Goal: Information Seeking & Learning: Learn about a topic

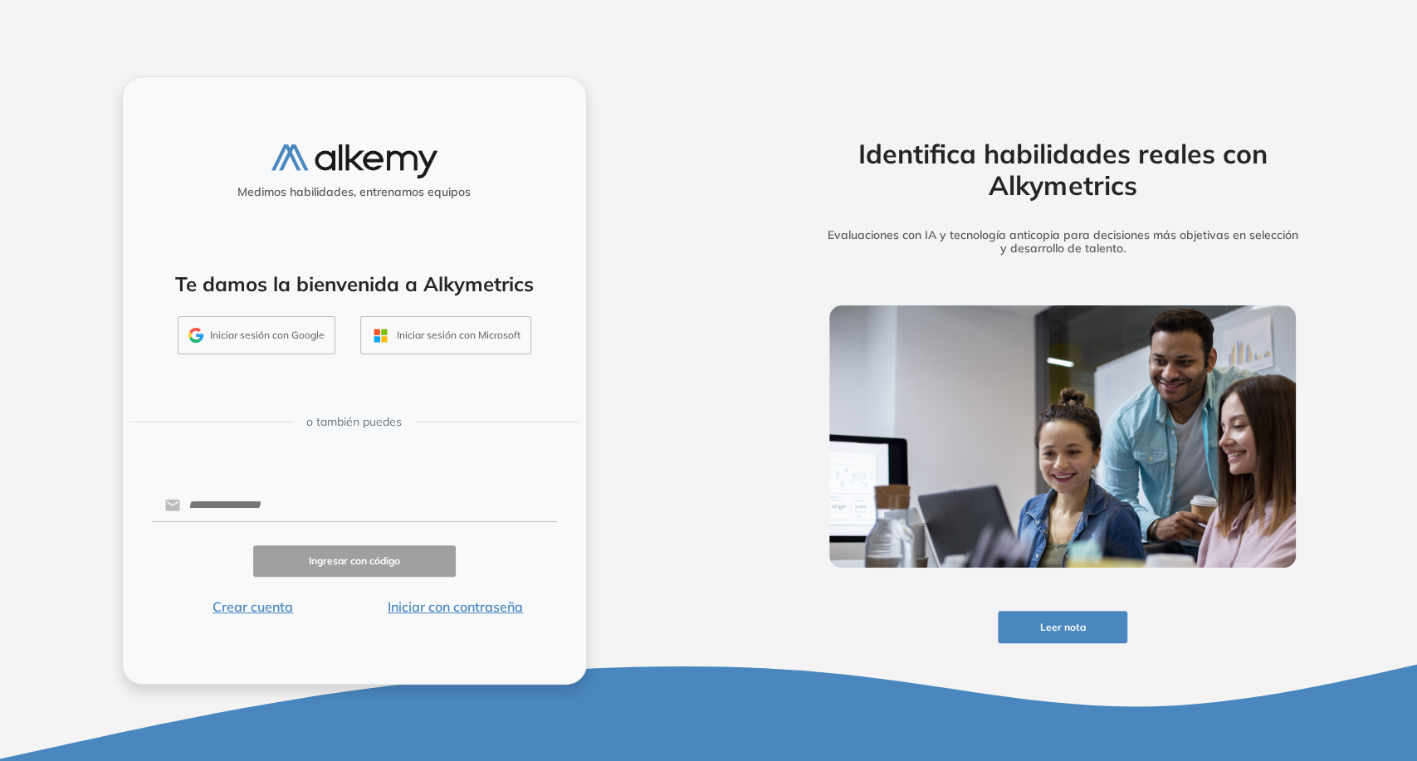
click at [294, 342] on button "Iniciar sesión con Google" at bounding box center [257, 335] width 158 height 38
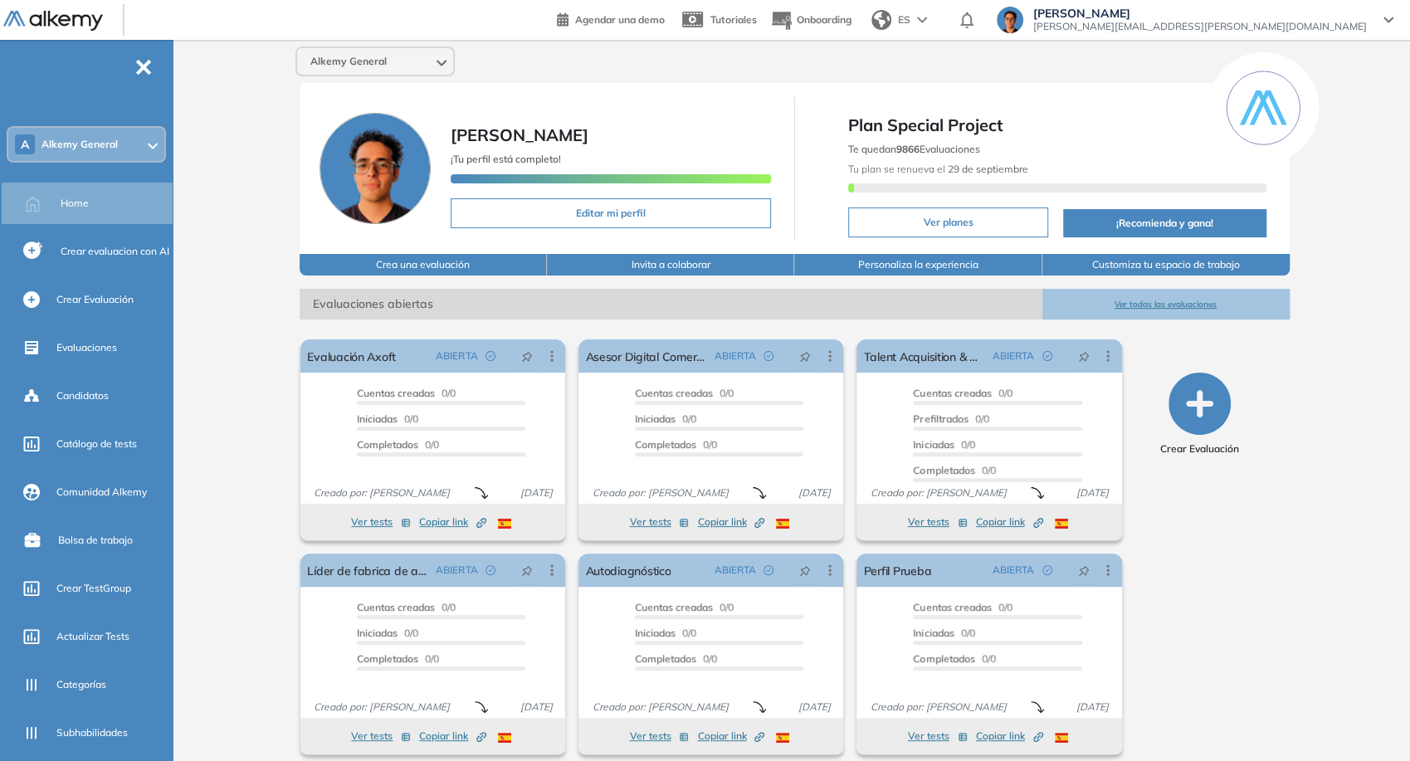
click at [344, 49] on div "Alkemy General" at bounding box center [375, 61] width 156 height 27
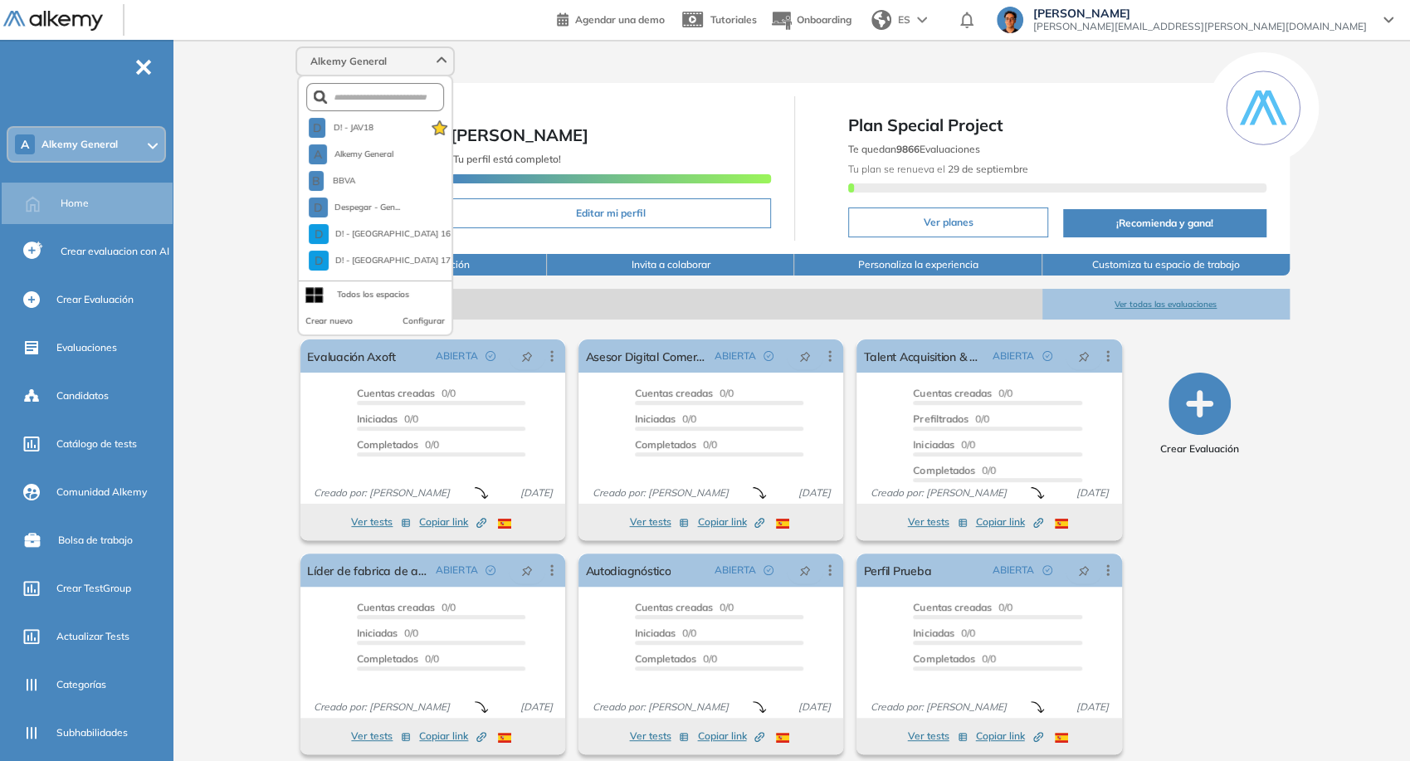
click at [344, 49] on div "Alkemy General" at bounding box center [375, 61] width 156 height 27
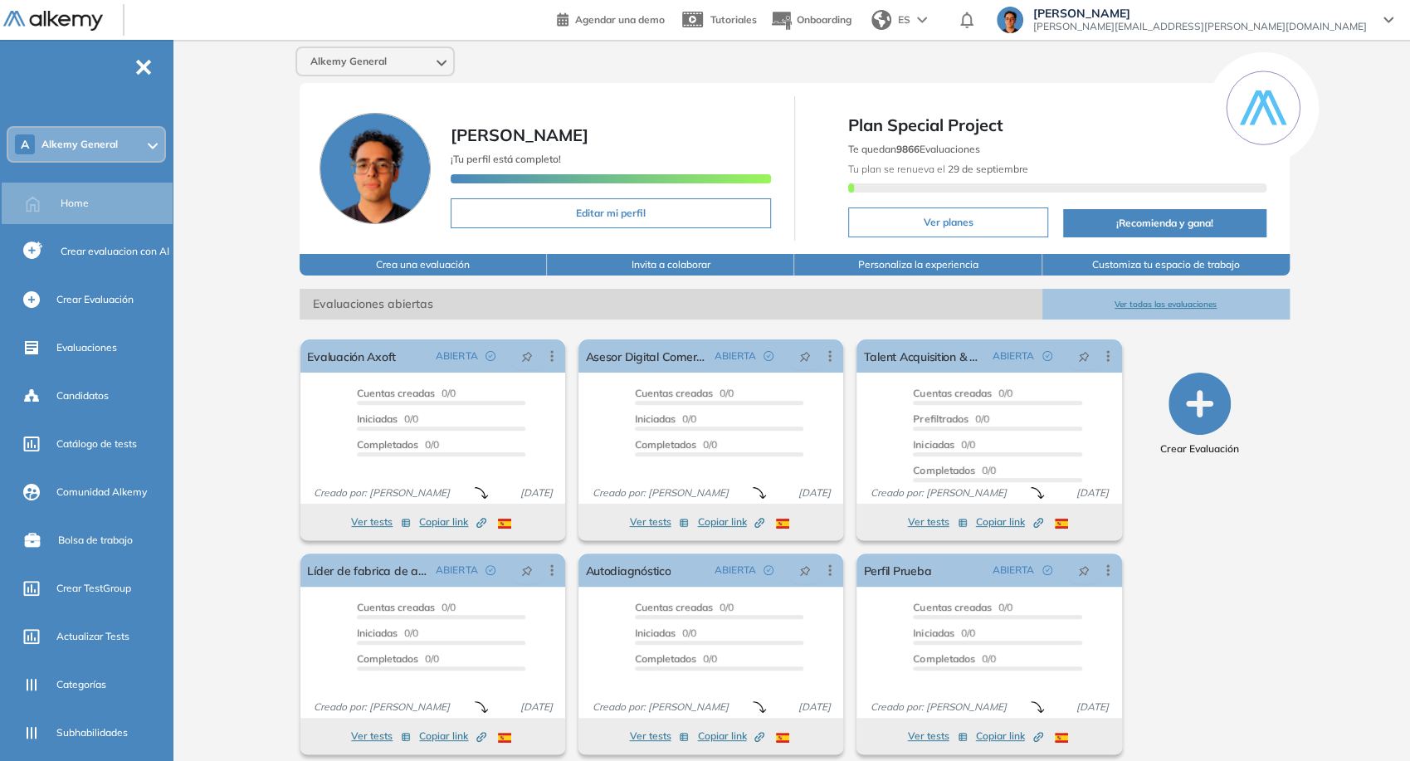
click at [407, 70] on div "Alkemy General" at bounding box center [375, 61] width 156 height 27
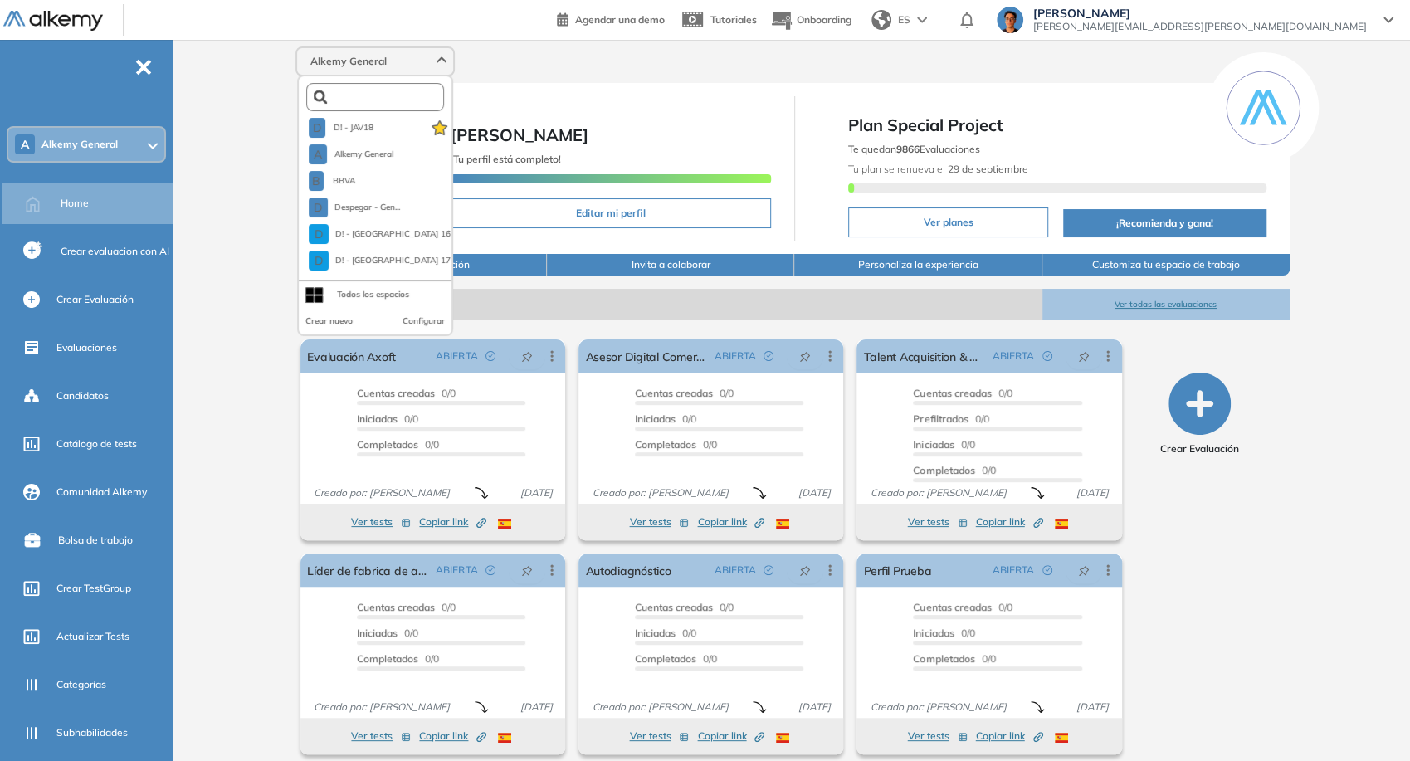
click at [403, 98] on input "text" at bounding box center [379, 97] width 104 height 12
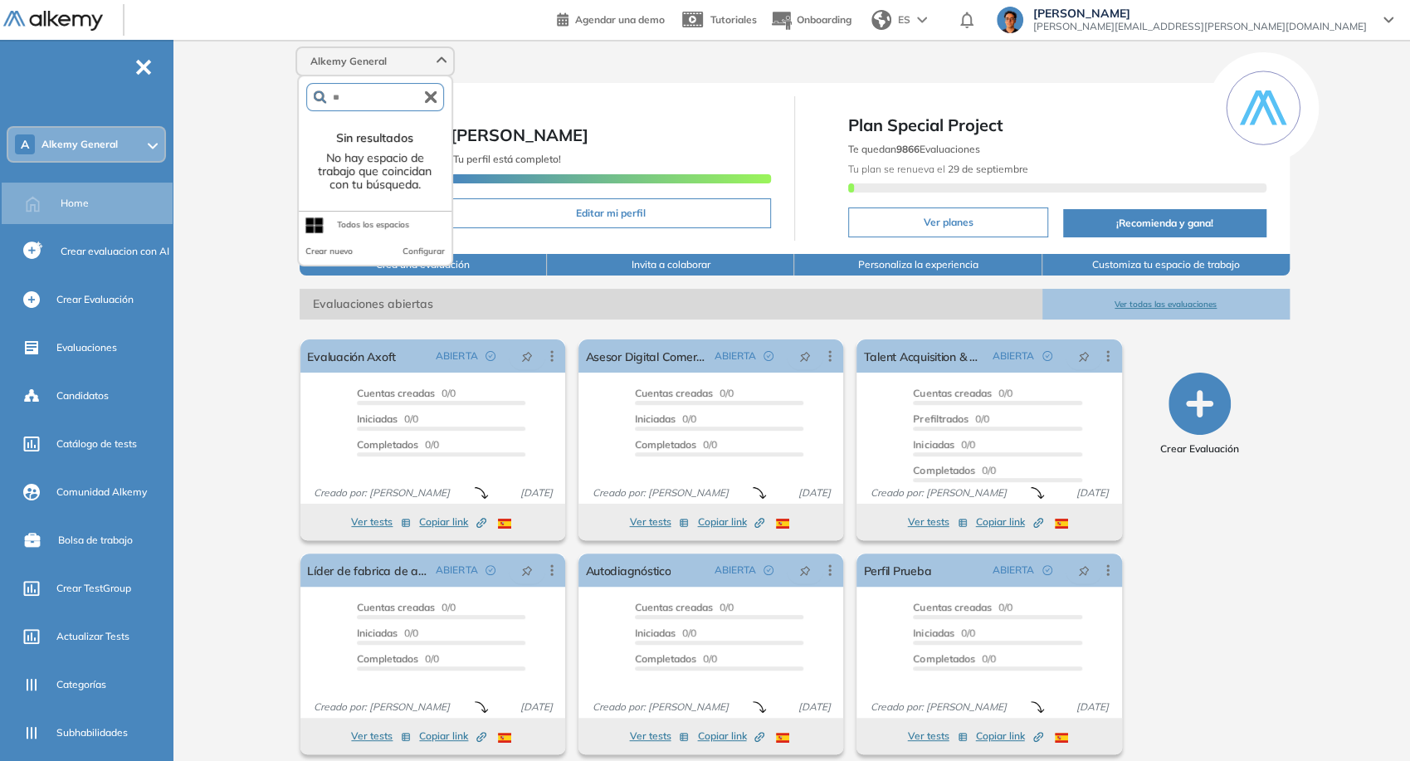
type input "**"
click at [435, 91] on icon "button" at bounding box center [431, 97] width 12 height 12
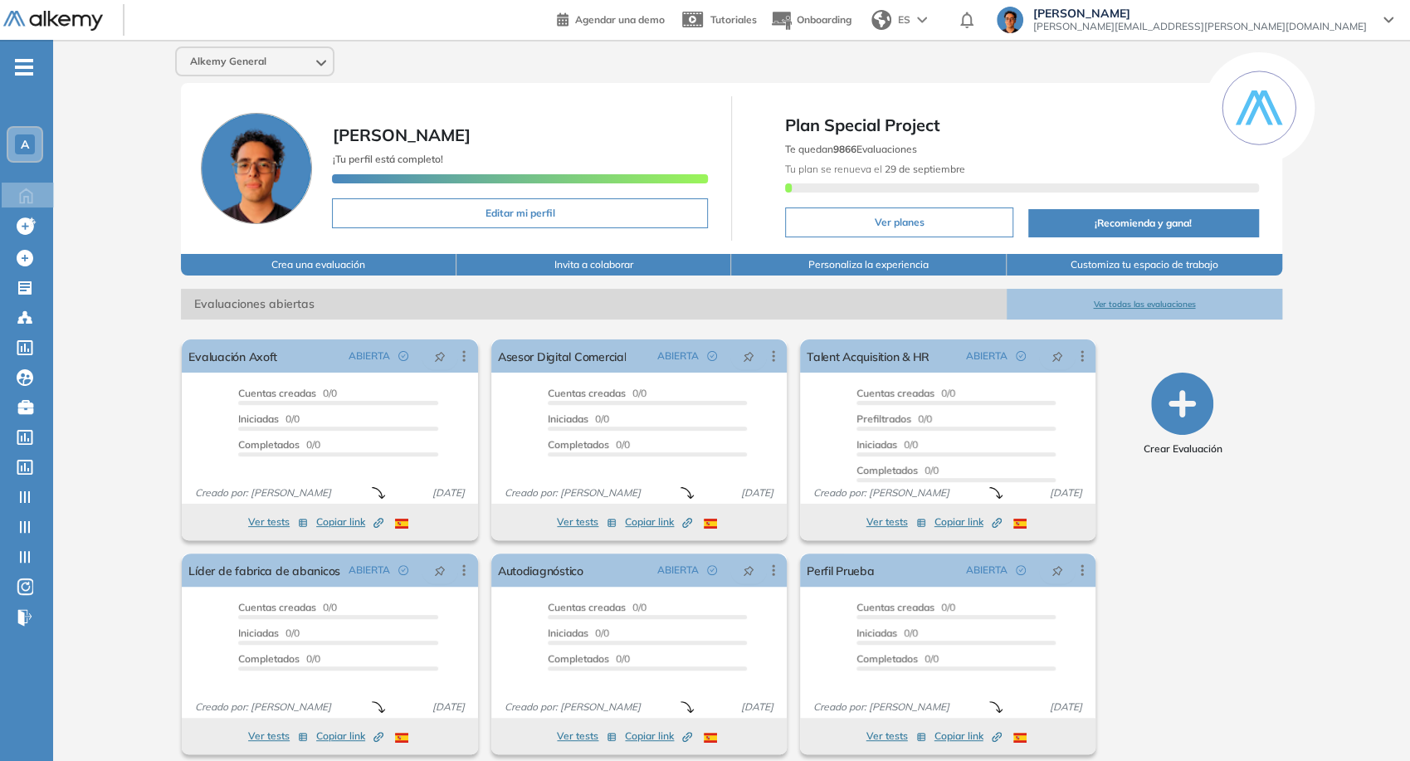
click at [248, 55] on span "Alkemy General" at bounding box center [228, 61] width 76 height 13
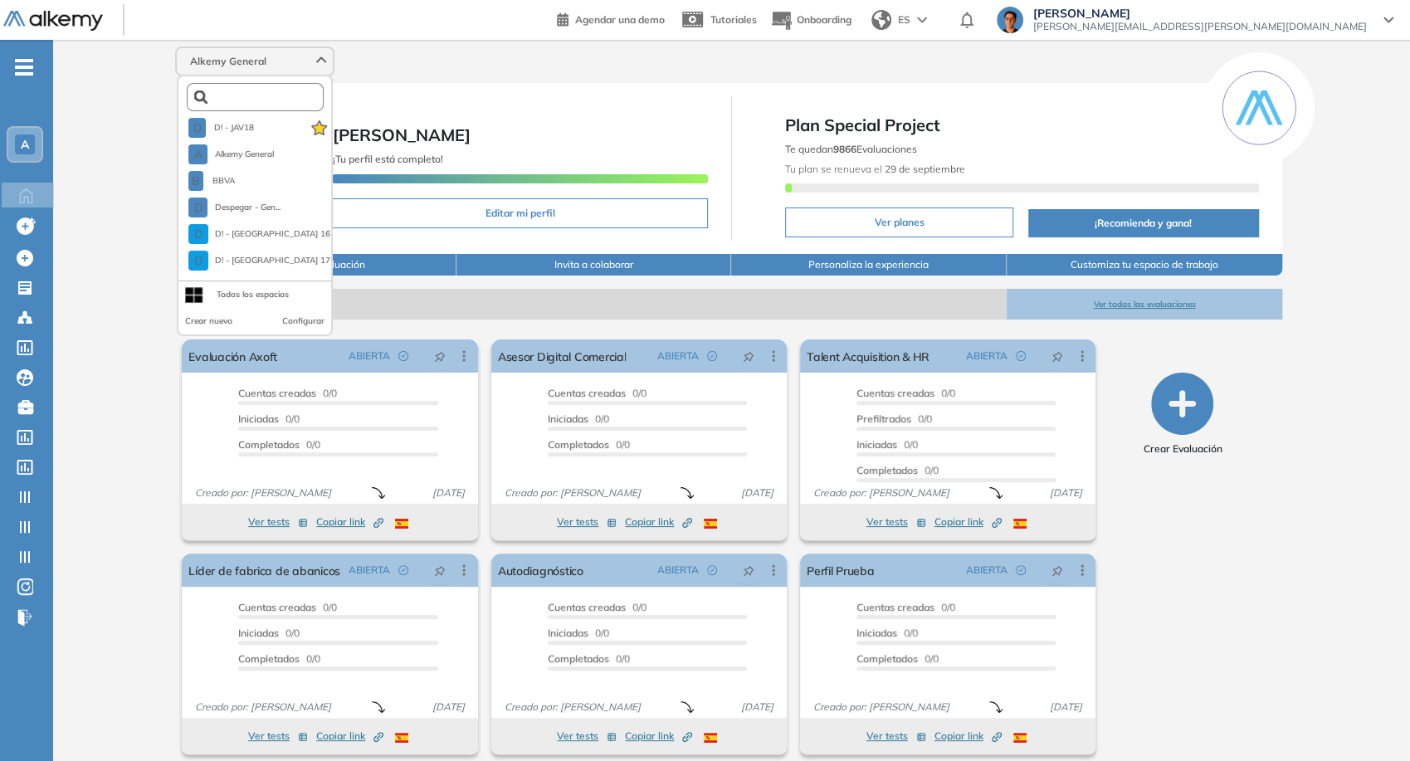
click at [258, 96] on input "text" at bounding box center [259, 97] width 104 height 12
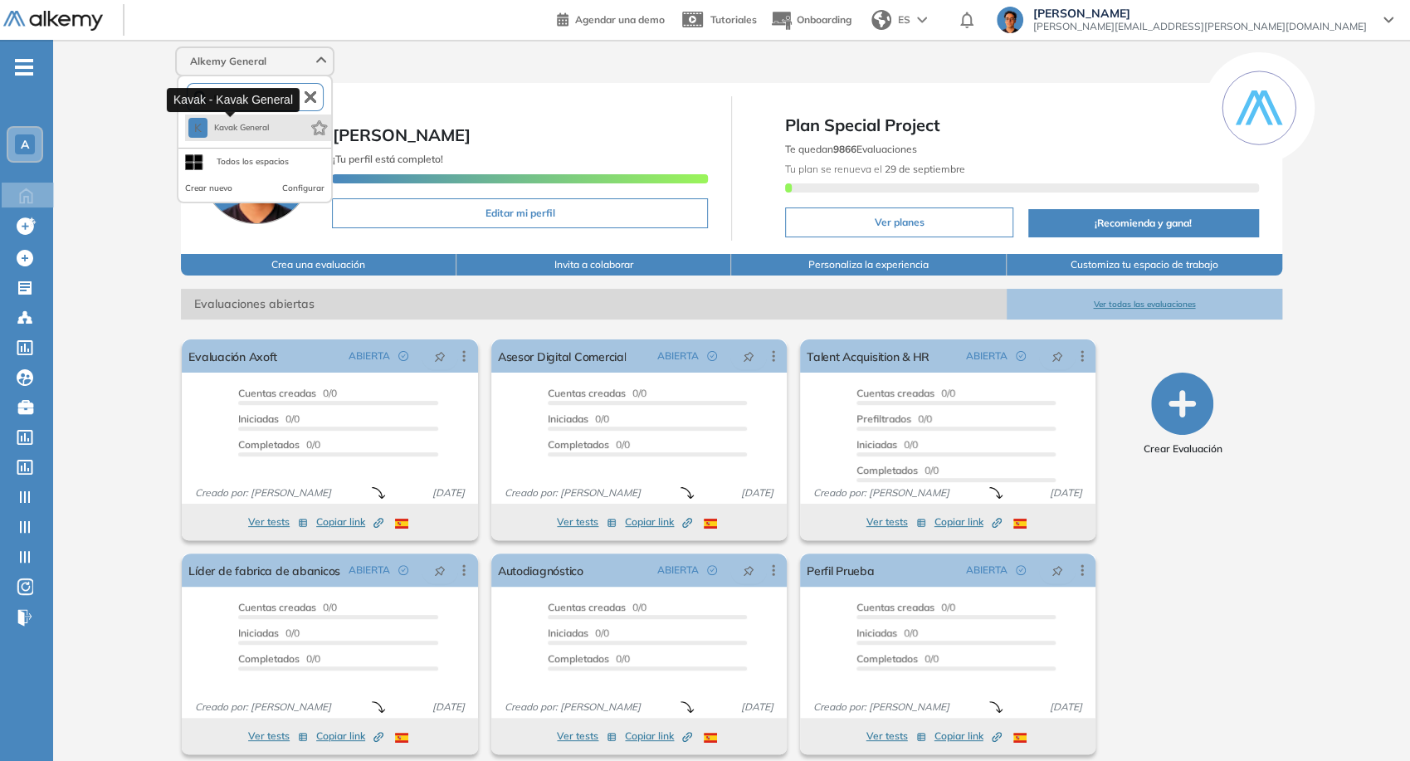
type input "**"
click at [238, 131] on span "Kavak General" at bounding box center [242, 127] width 56 height 13
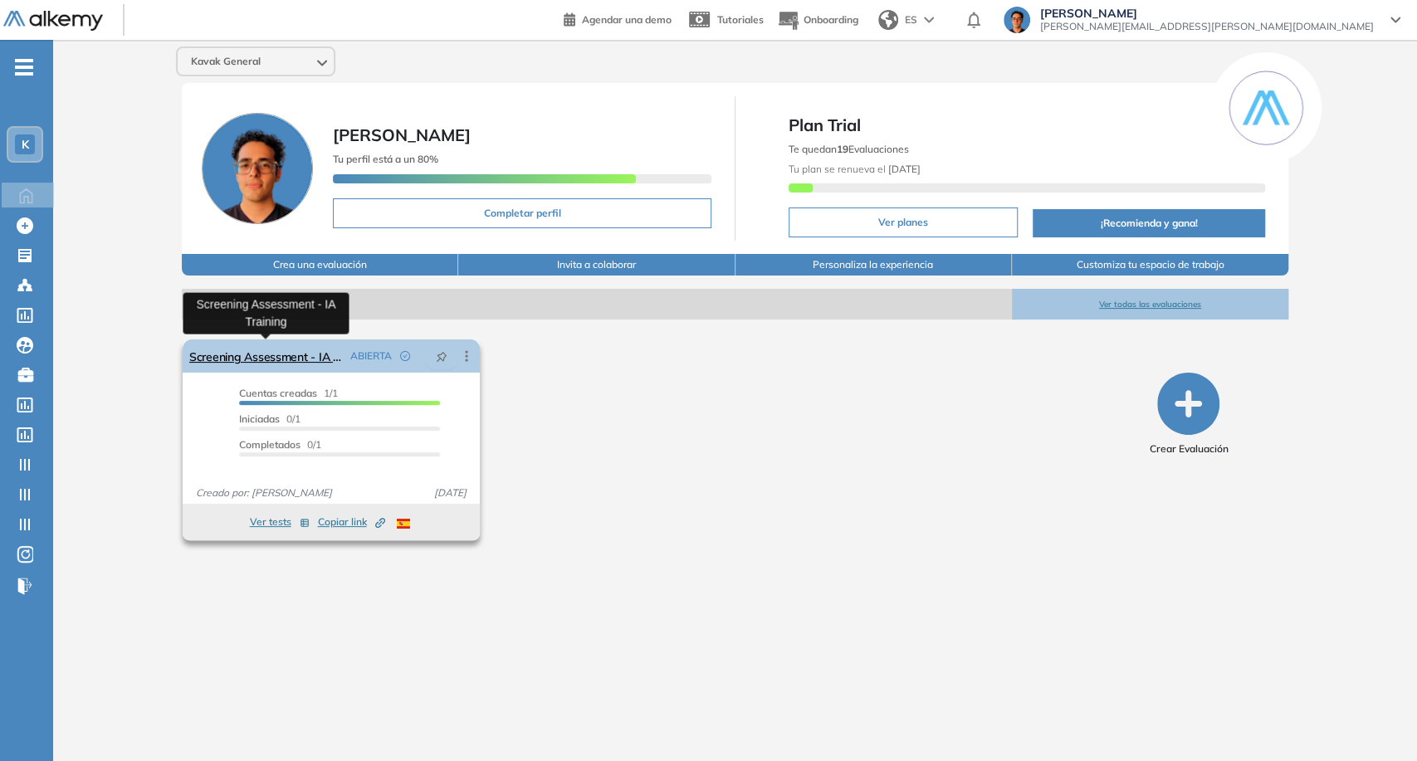
click at [241, 361] on link "Screening Assessment - IA Training" at bounding box center [266, 355] width 154 height 33
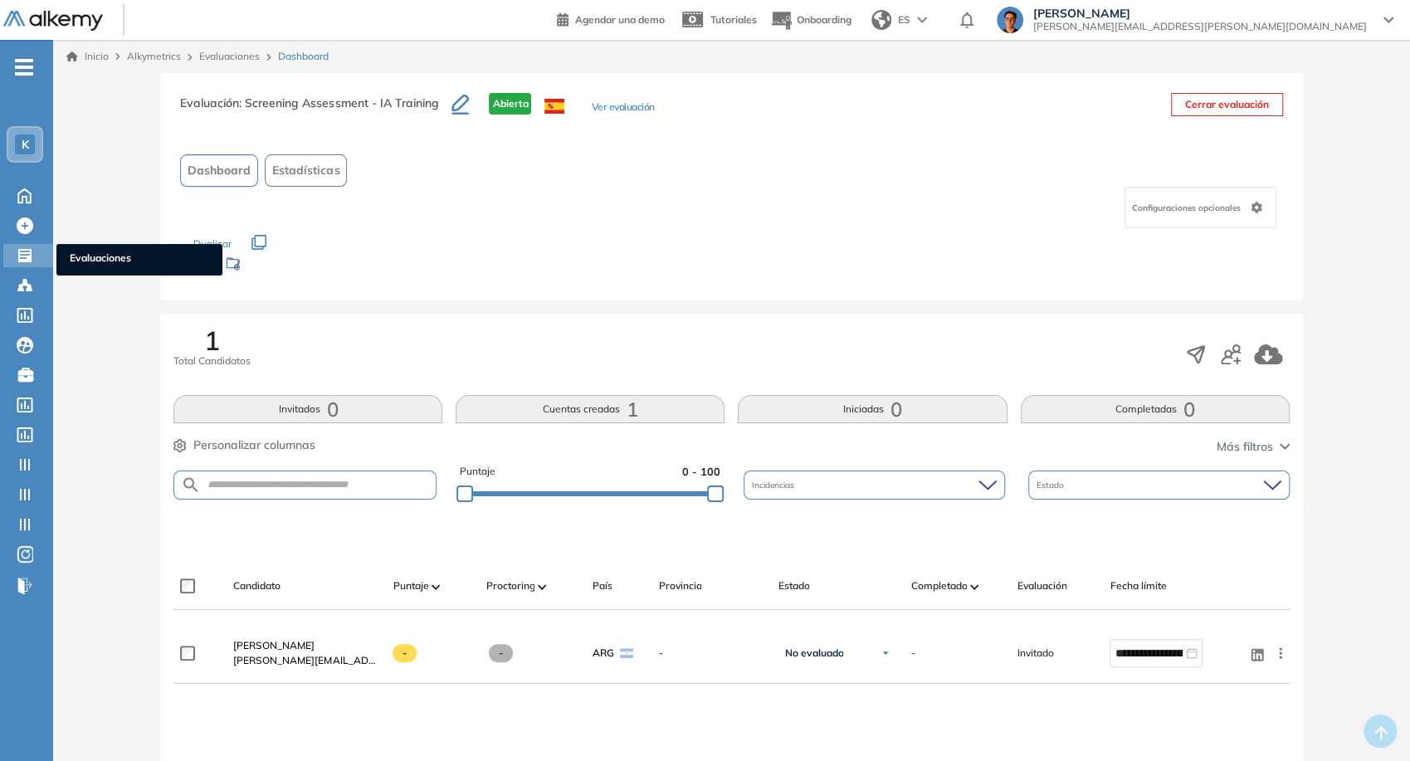
click at [61, 260] on ul "Evaluaciones" at bounding box center [139, 260] width 166 height 32
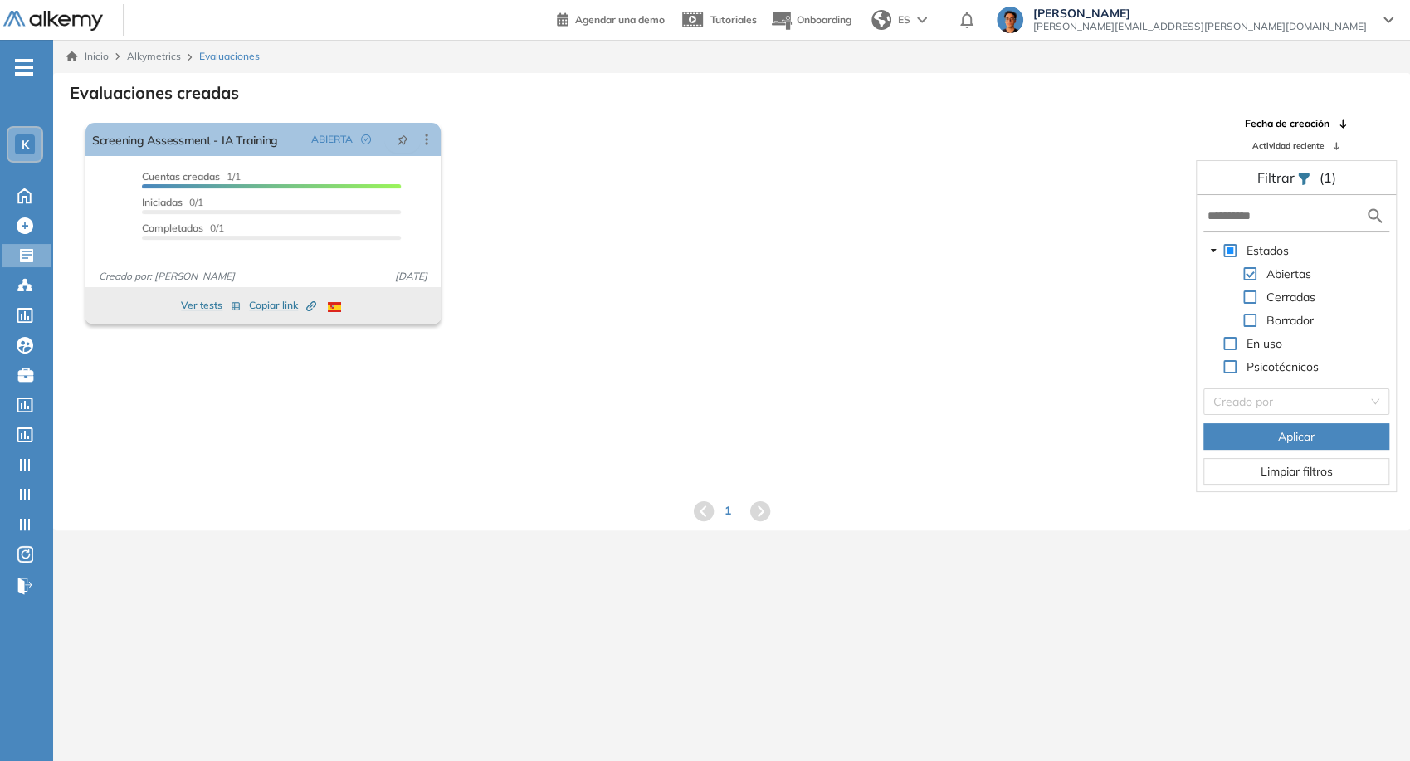
click at [1247, 295] on span at bounding box center [1249, 296] width 13 height 13
click at [1252, 432] on button "Aplicar" at bounding box center [1296, 436] width 186 height 27
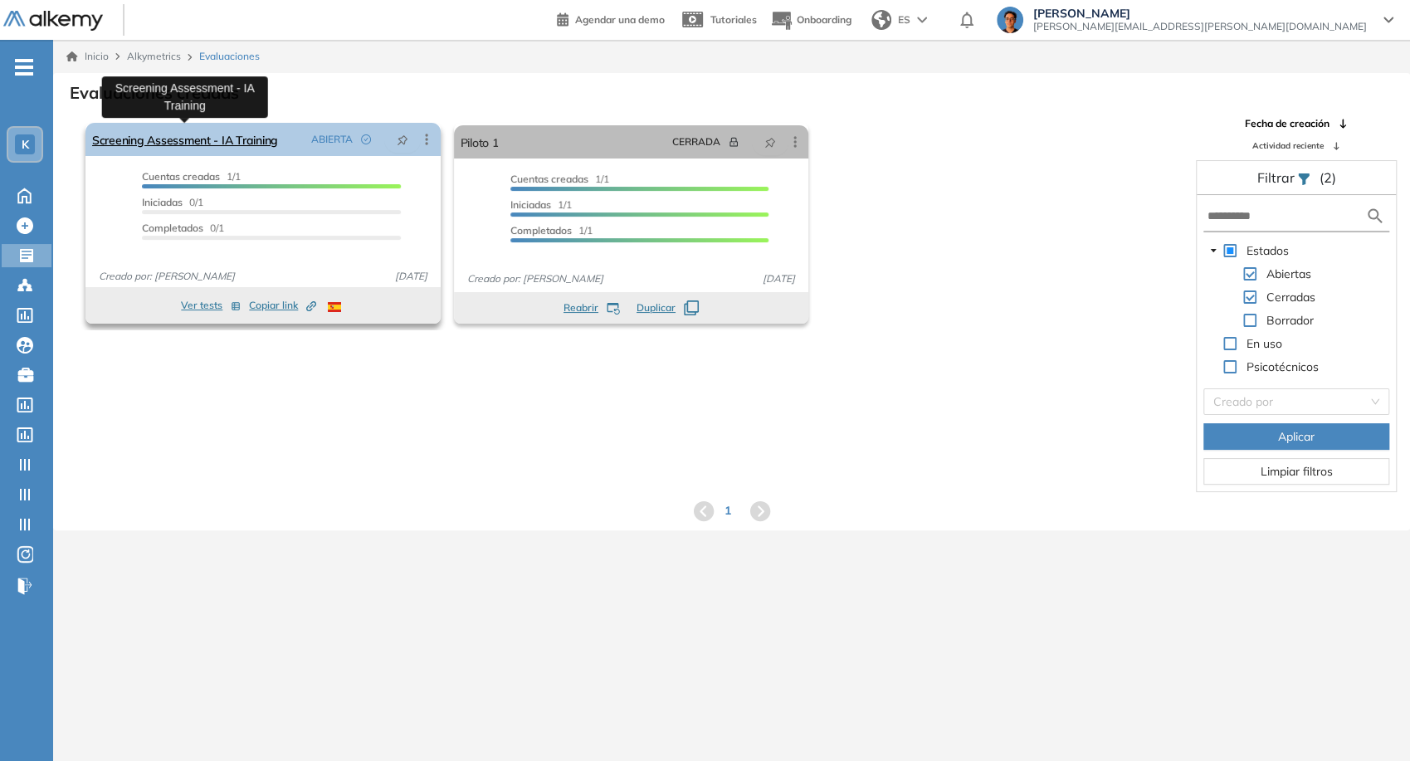
click at [251, 145] on link "Screening Assessment - IA Training" at bounding box center [185, 139] width 186 height 33
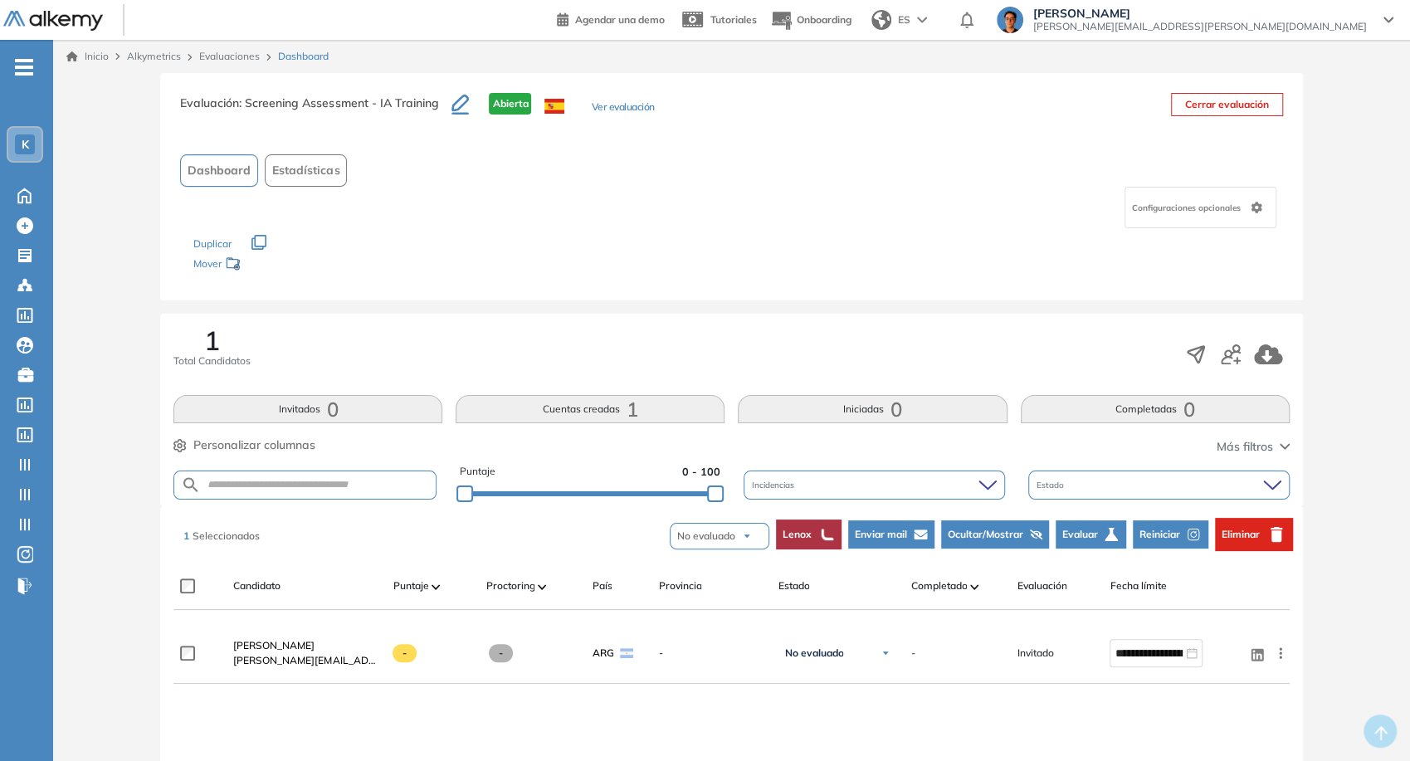
click at [1232, 539] on span "Eliminar" at bounding box center [1241, 534] width 38 height 15
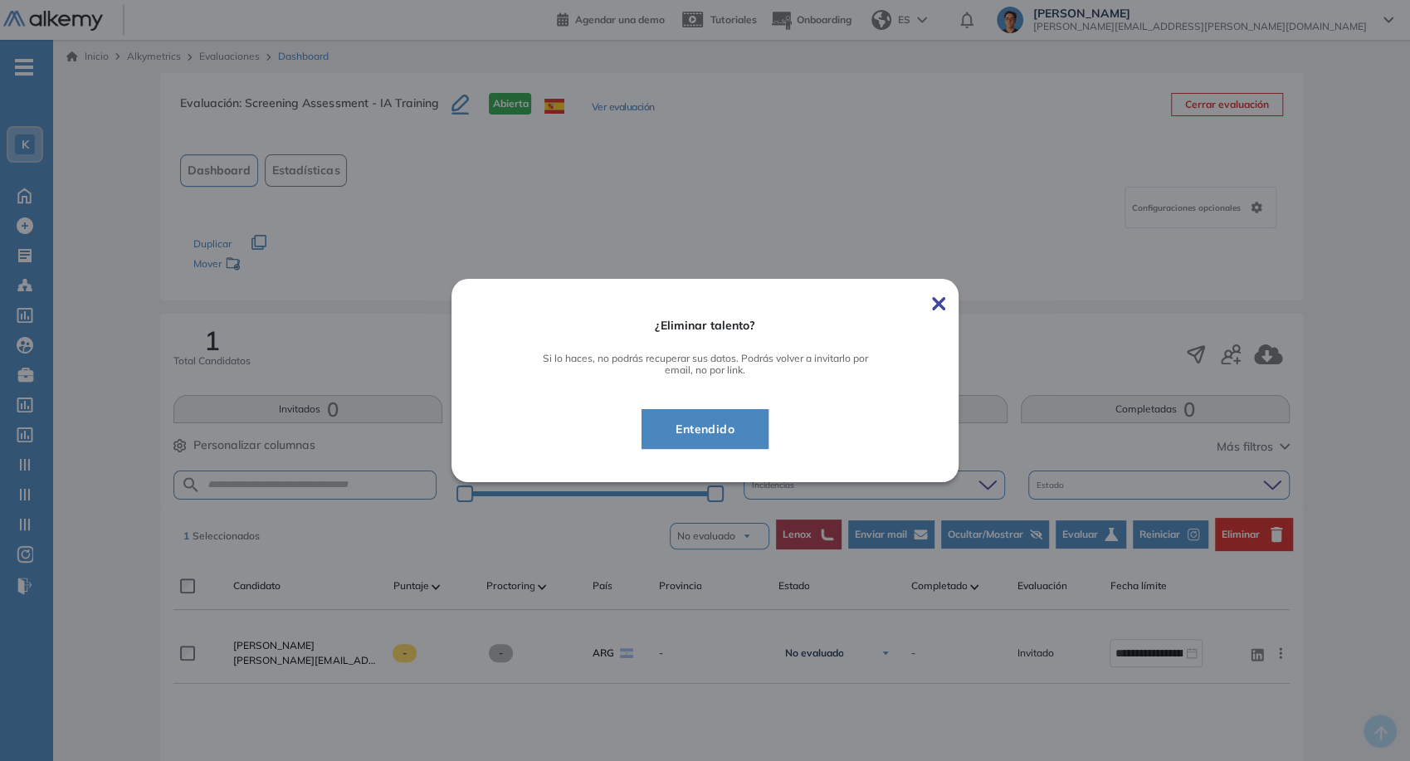
click at [701, 424] on span "Entendido" at bounding box center [704, 429] width 85 height 20
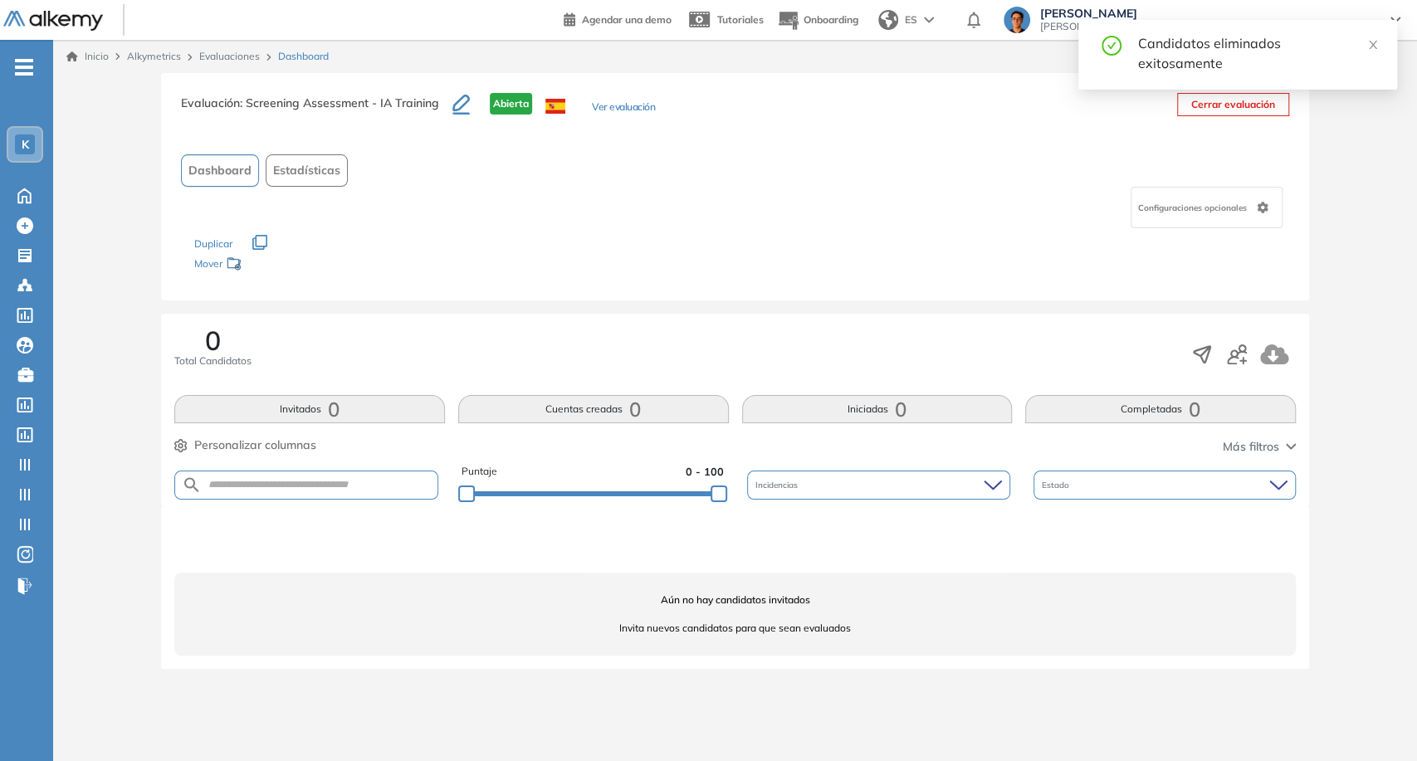
click at [1227, 209] on span "Configuraciones opcionales" at bounding box center [1194, 208] width 112 height 12
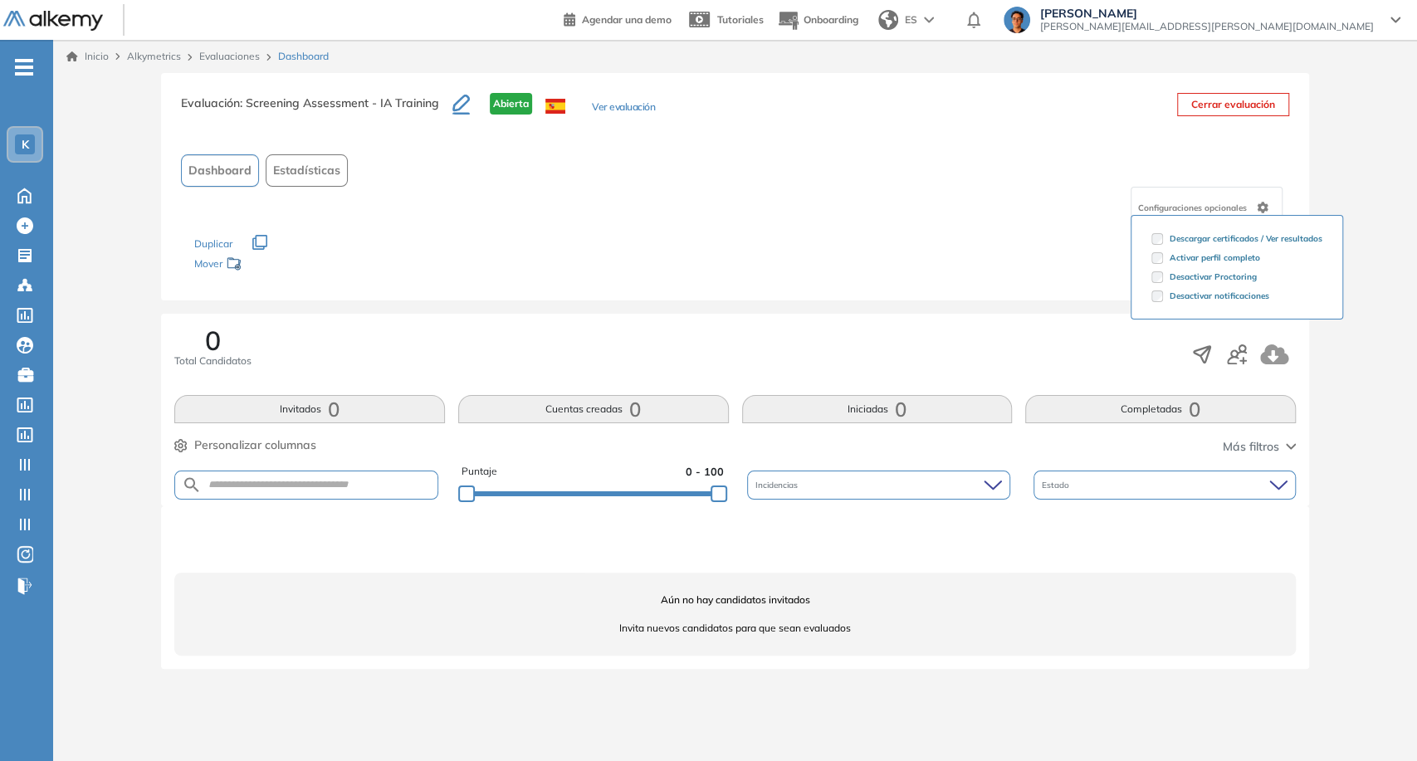
click at [644, 112] on button "Ver evaluación" at bounding box center [623, 108] width 63 height 17
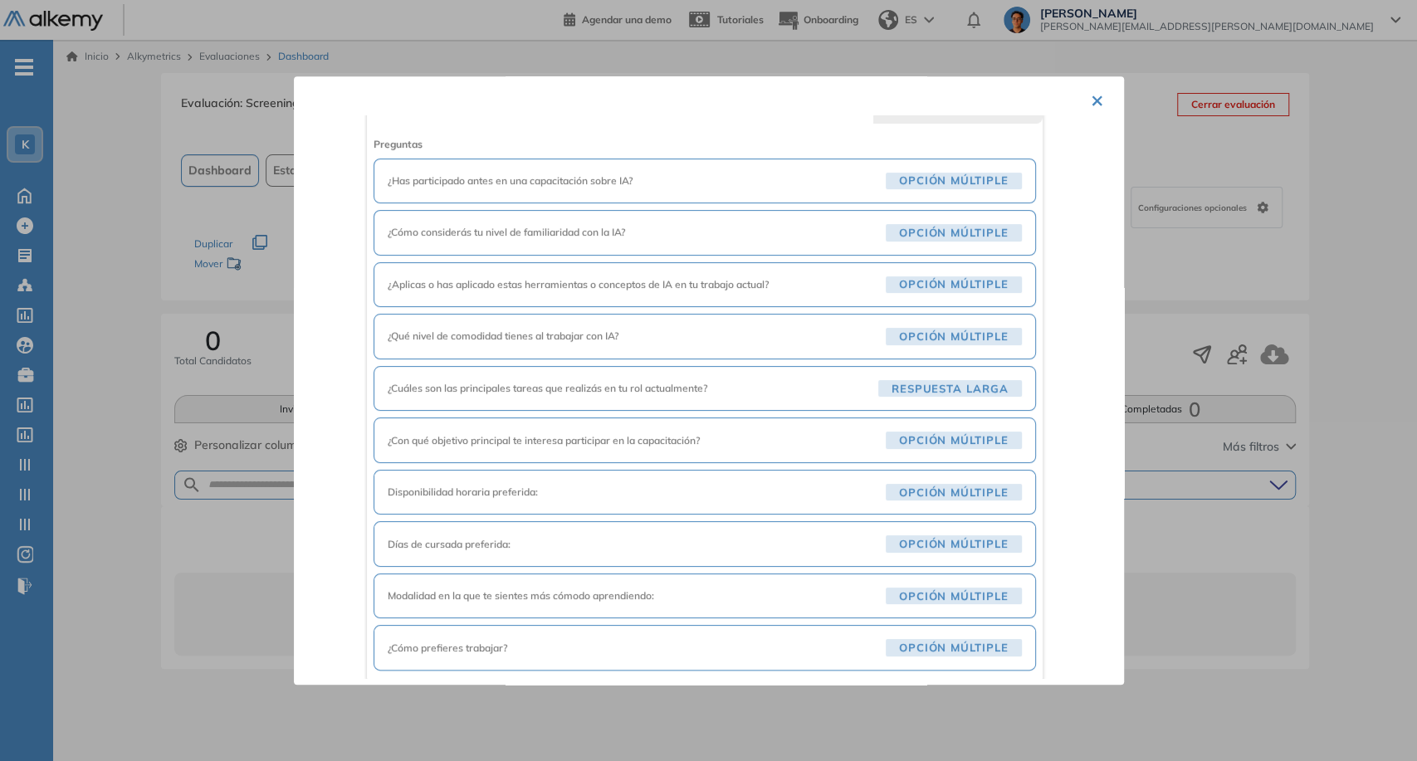
scroll to position [311, 0]
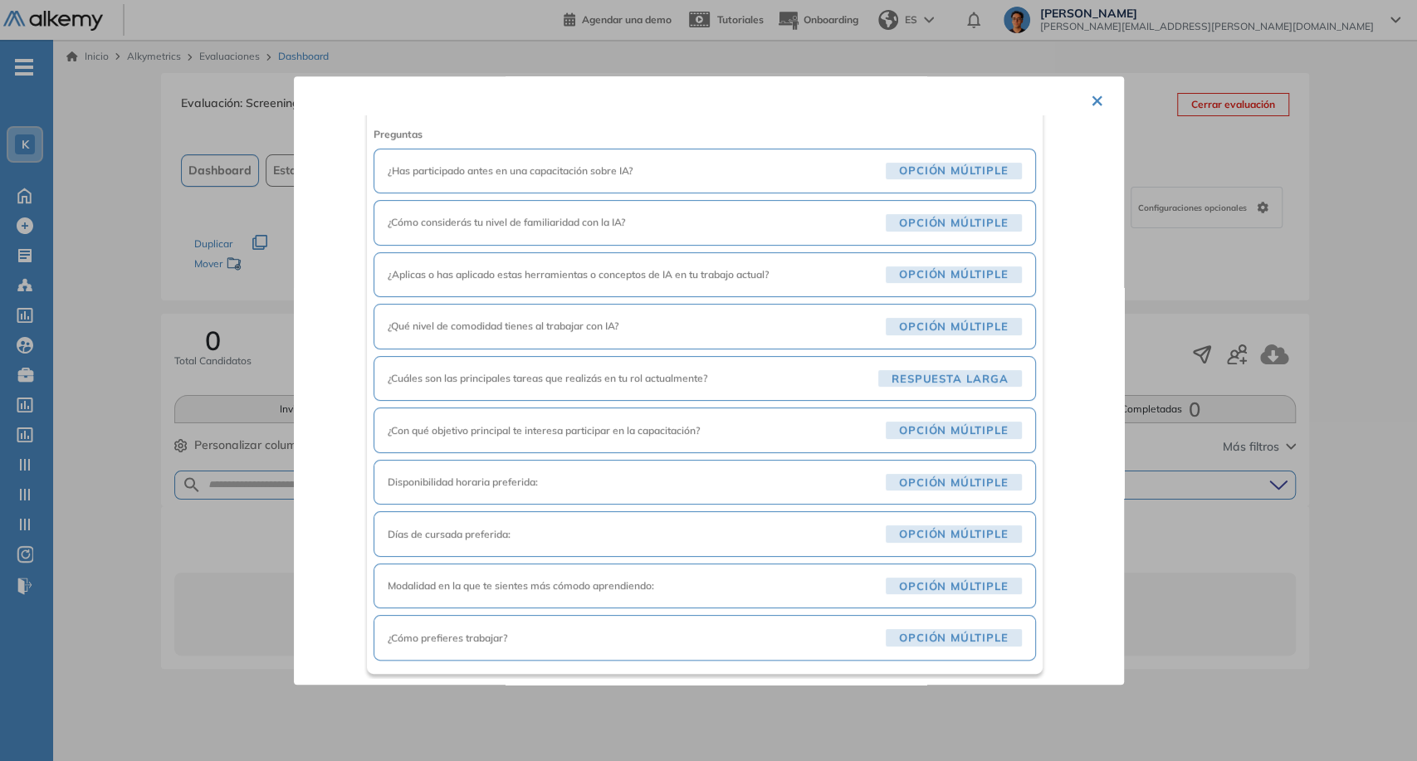
click at [631, 423] on span "¿Con qué objetivo principal te interesa participar en la capacitación?" at bounding box center [633, 430] width 491 height 15
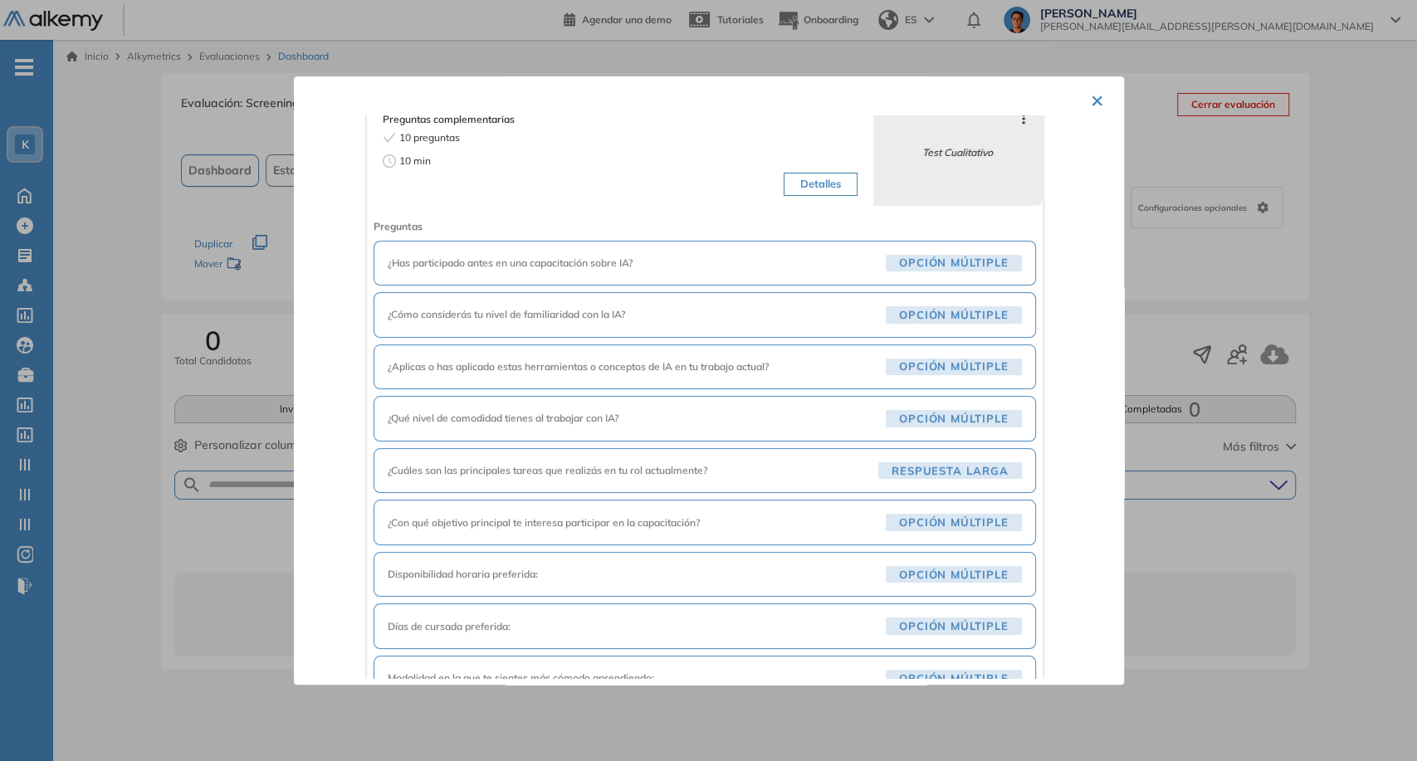
scroll to position [126, 0]
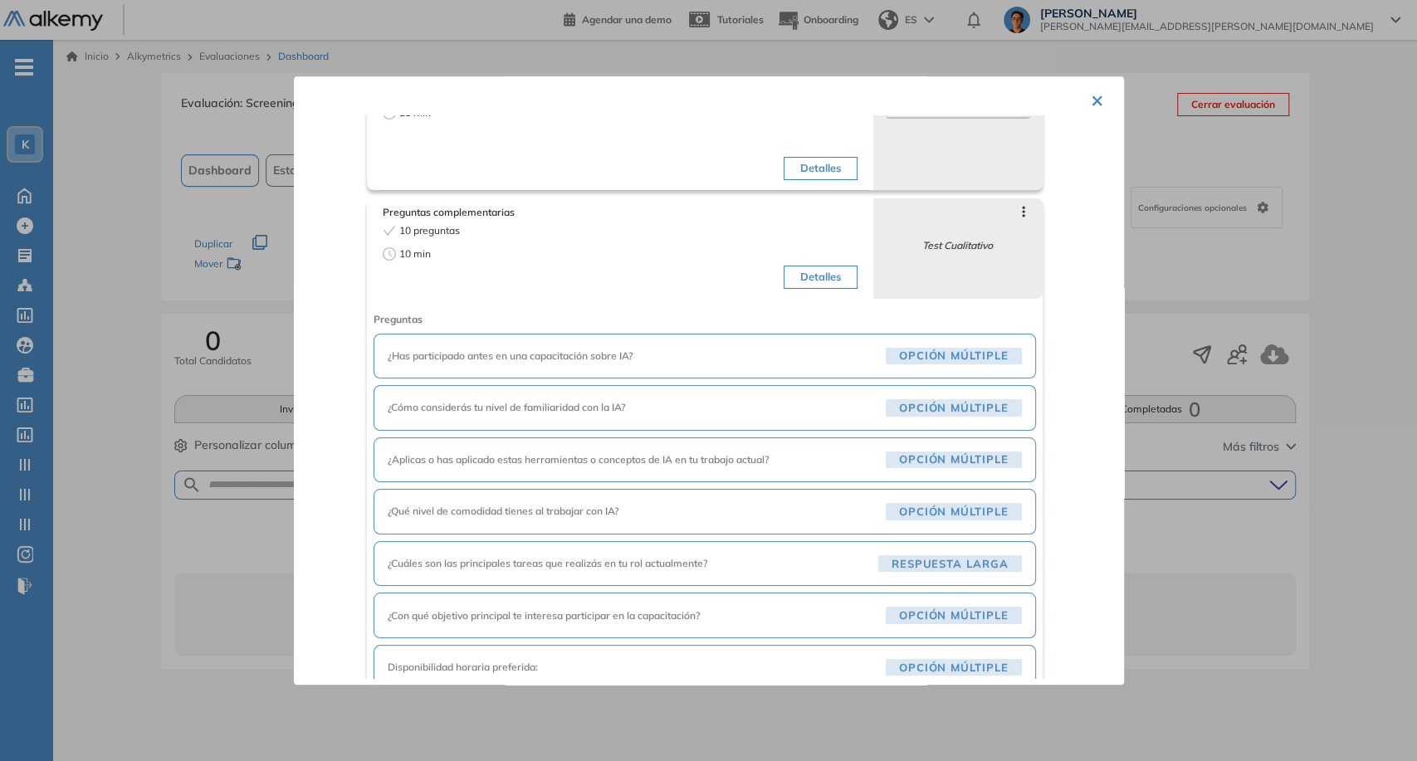
click at [636, 336] on div "¿Has participado antes en una capacitación sobre IA? Opción múltiple" at bounding box center [704, 357] width 662 height 46
click at [654, 254] on div "Detalles" at bounding box center [740, 259] width 233 height 72
click at [835, 281] on button "Detalles" at bounding box center [820, 277] width 74 height 23
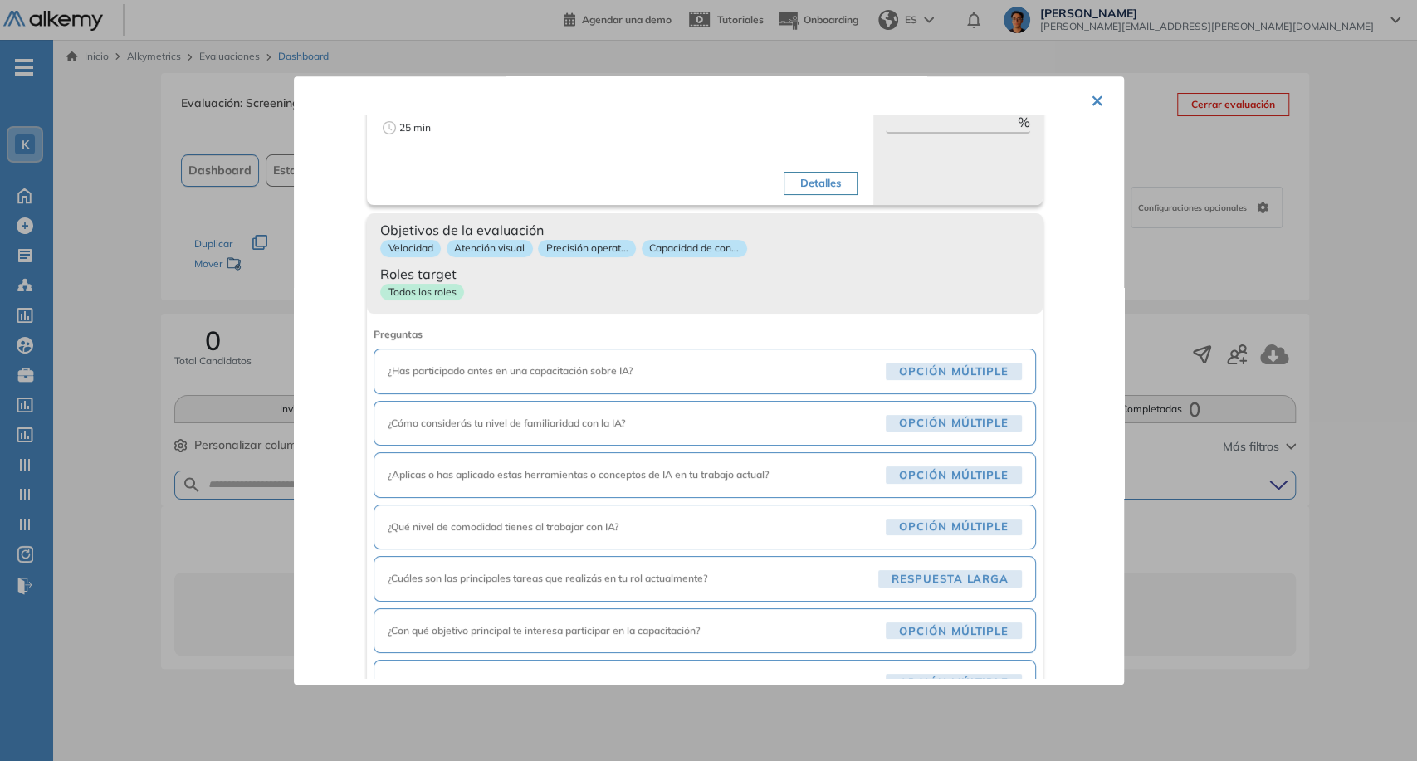
scroll to position [0, 0]
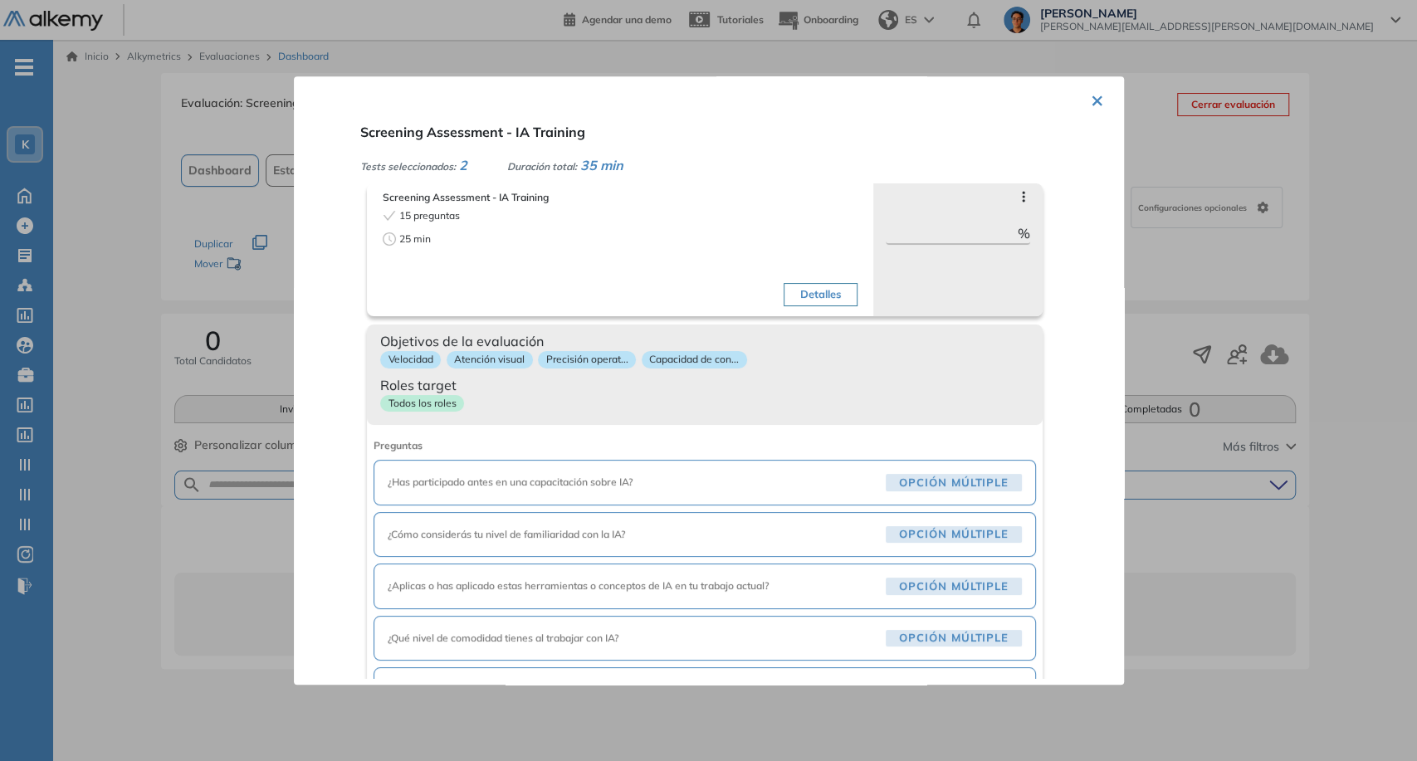
click at [831, 341] on span "Objetivos de la evaluación" at bounding box center [704, 341] width 649 height 20
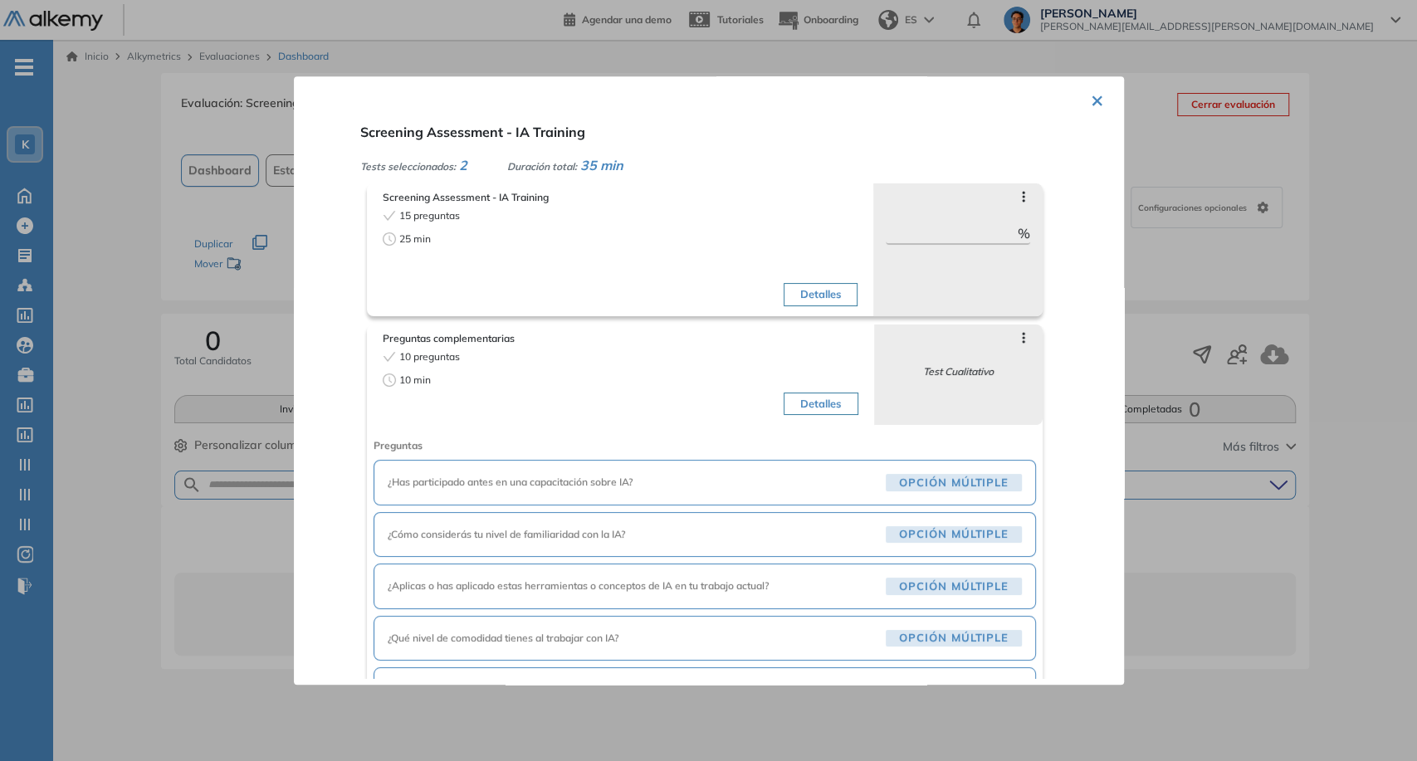
click at [803, 236] on div "Detalles" at bounding box center [740, 260] width 233 height 105
click at [812, 280] on div "Detalles" at bounding box center [740, 260] width 233 height 105
click at [812, 294] on button "Detalles" at bounding box center [820, 294] width 74 height 23
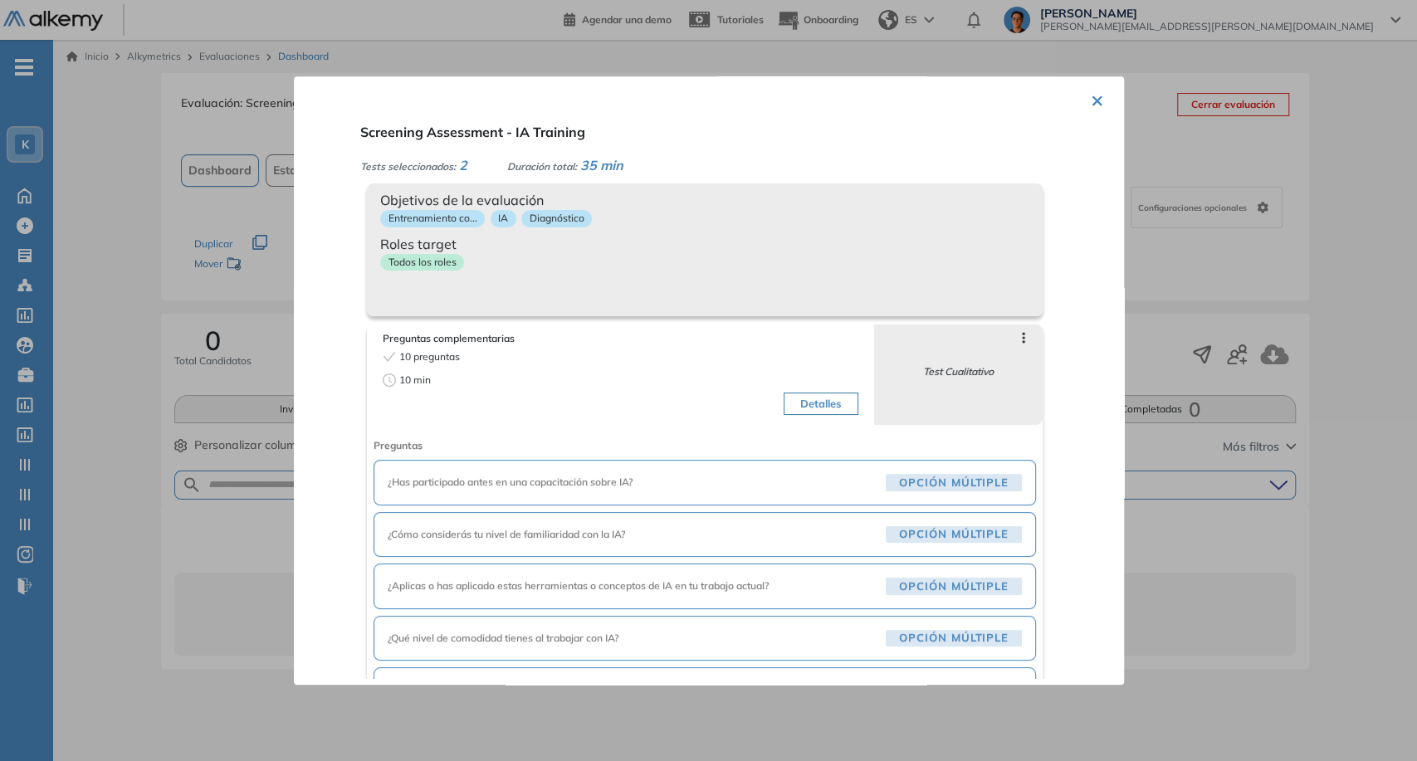
click at [812, 294] on div "Objetivos de la evaluación Entrenamiento co... IA Diagnóstico Roles target Todo…" at bounding box center [705, 249] width 676 height 133
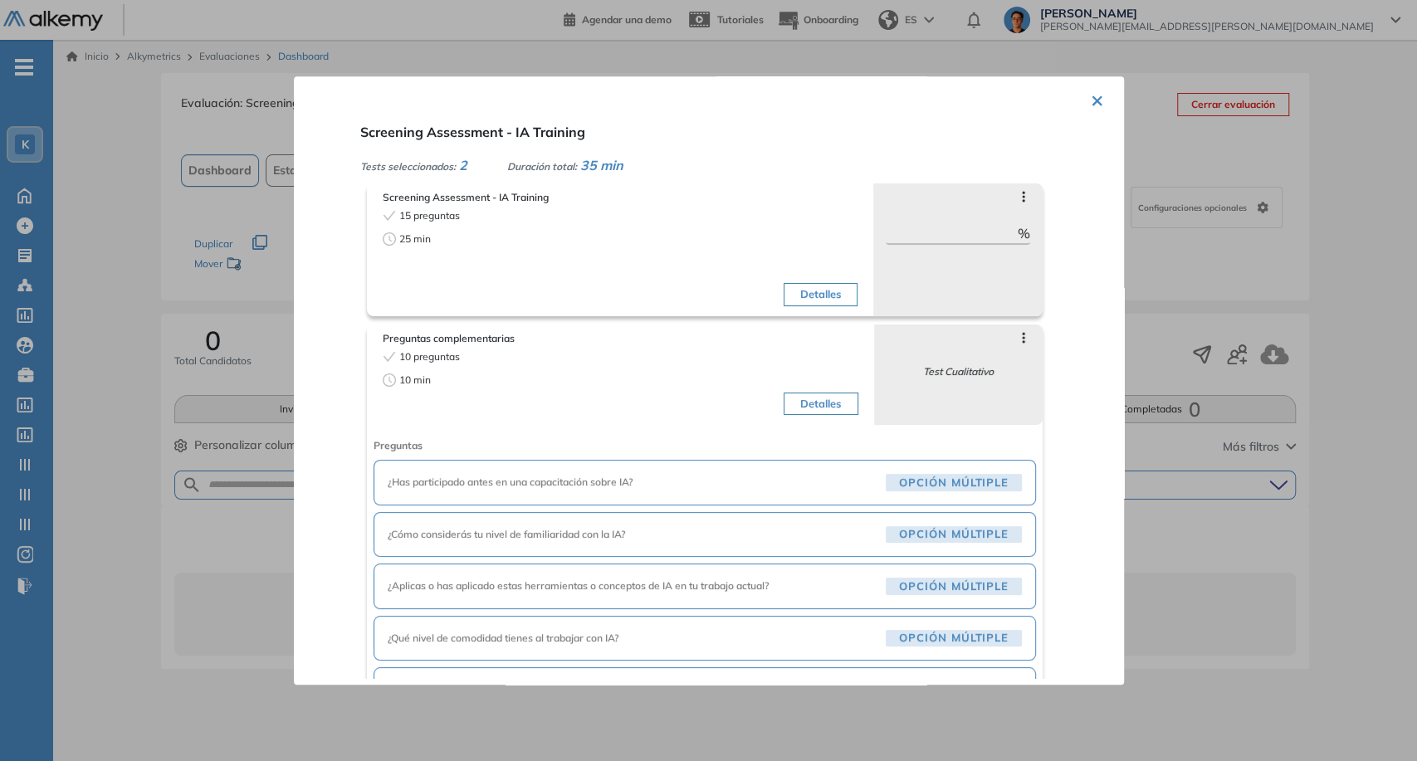
click at [825, 403] on button "Detalles" at bounding box center [820, 403] width 74 height 23
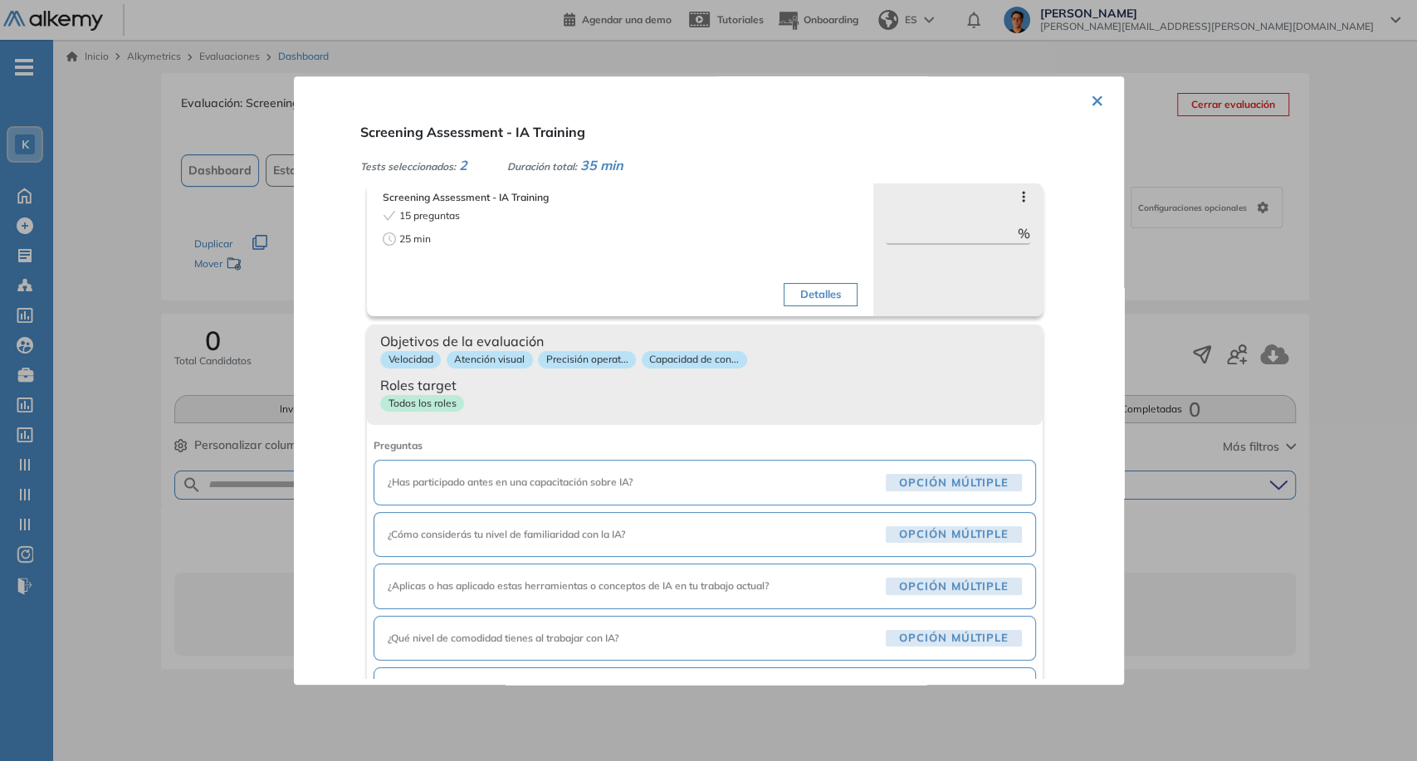
click at [825, 403] on div "Todos los roles" at bounding box center [704, 406] width 649 height 24
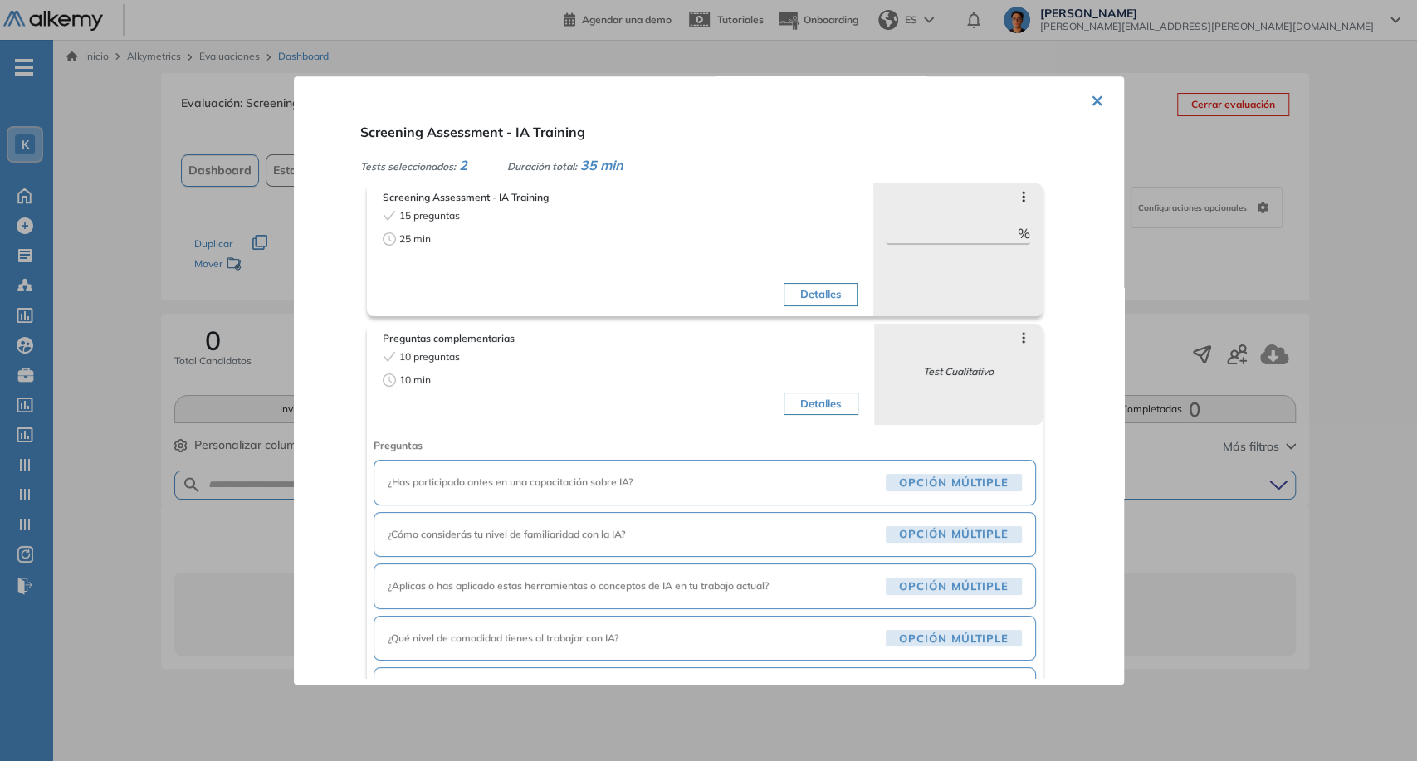
click at [1009, 346] on div "Test Cualitativo" at bounding box center [958, 361] width 144 height 35
click at [1009, 344] on div "Test Cualitativo" at bounding box center [958, 361] width 144 height 35
click at [1017, 344] on icon at bounding box center [1023, 337] width 13 height 13
click at [1020, 201] on div "Saltar preguntas *** %" at bounding box center [957, 249] width 169 height 133
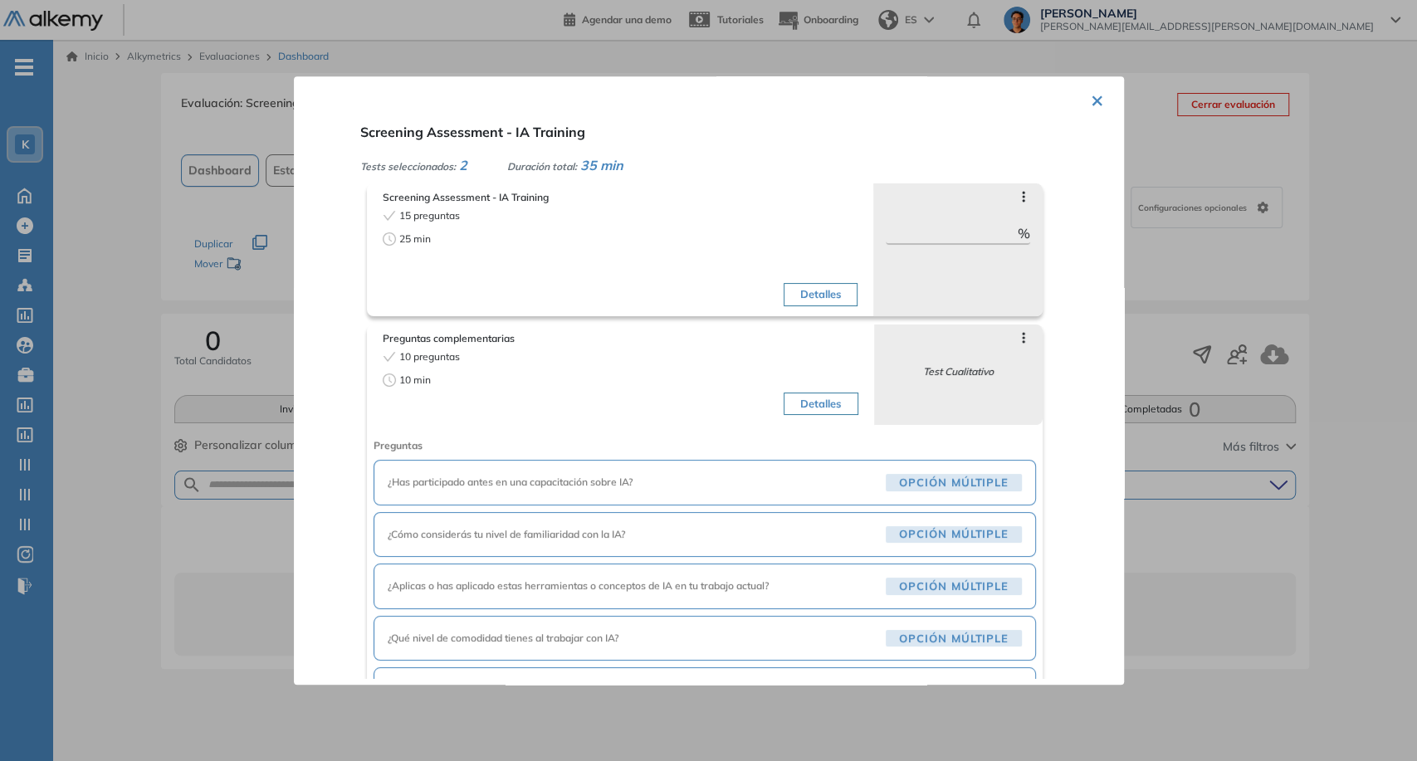
click at [1017, 197] on icon at bounding box center [1023, 196] width 13 height 13
click at [983, 225] on span at bounding box center [989, 218] width 13 height 13
click at [1032, 156] on div "Tests seleccionados: 2 Duración total: 35 min" at bounding box center [728, 165] width 737 height 20
click at [1096, 88] on button "×" at bounding box center [1097, 99] width 13 height 32
